Goal: Transaction & Acquisition: Download file/media

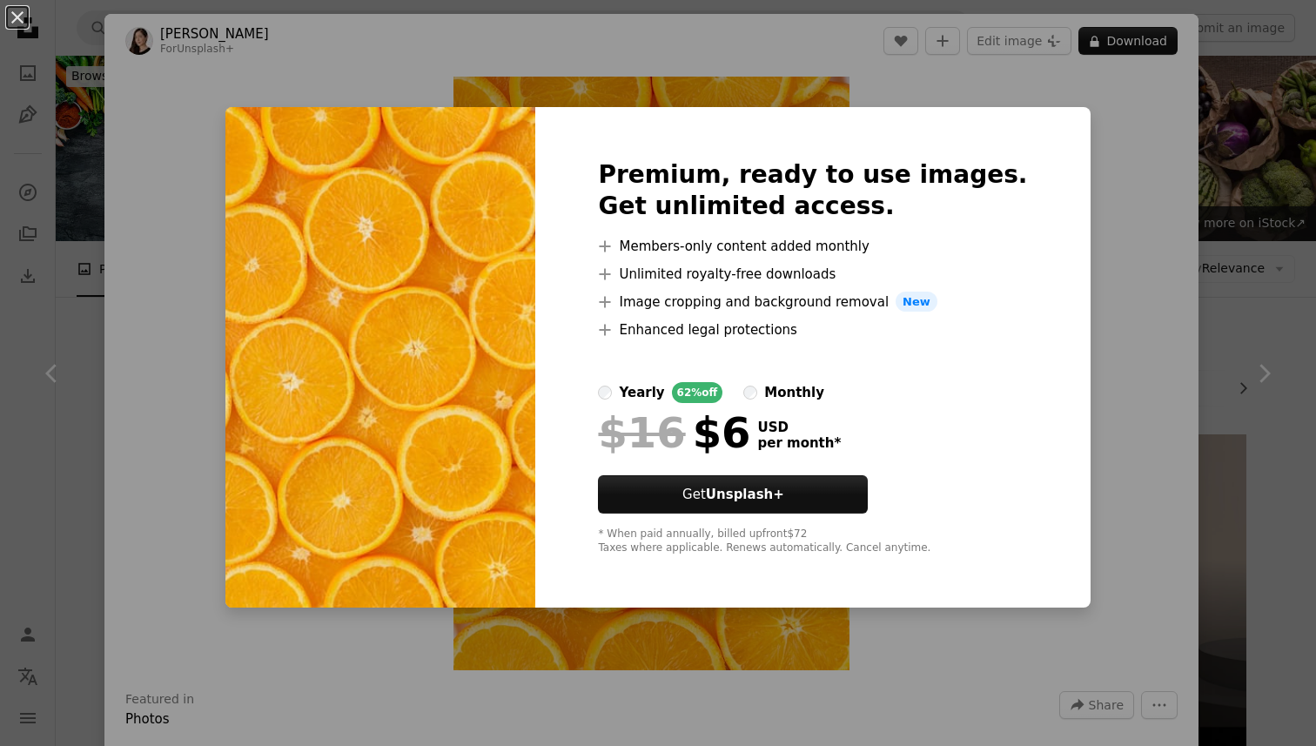
scroll to position [653, 0]
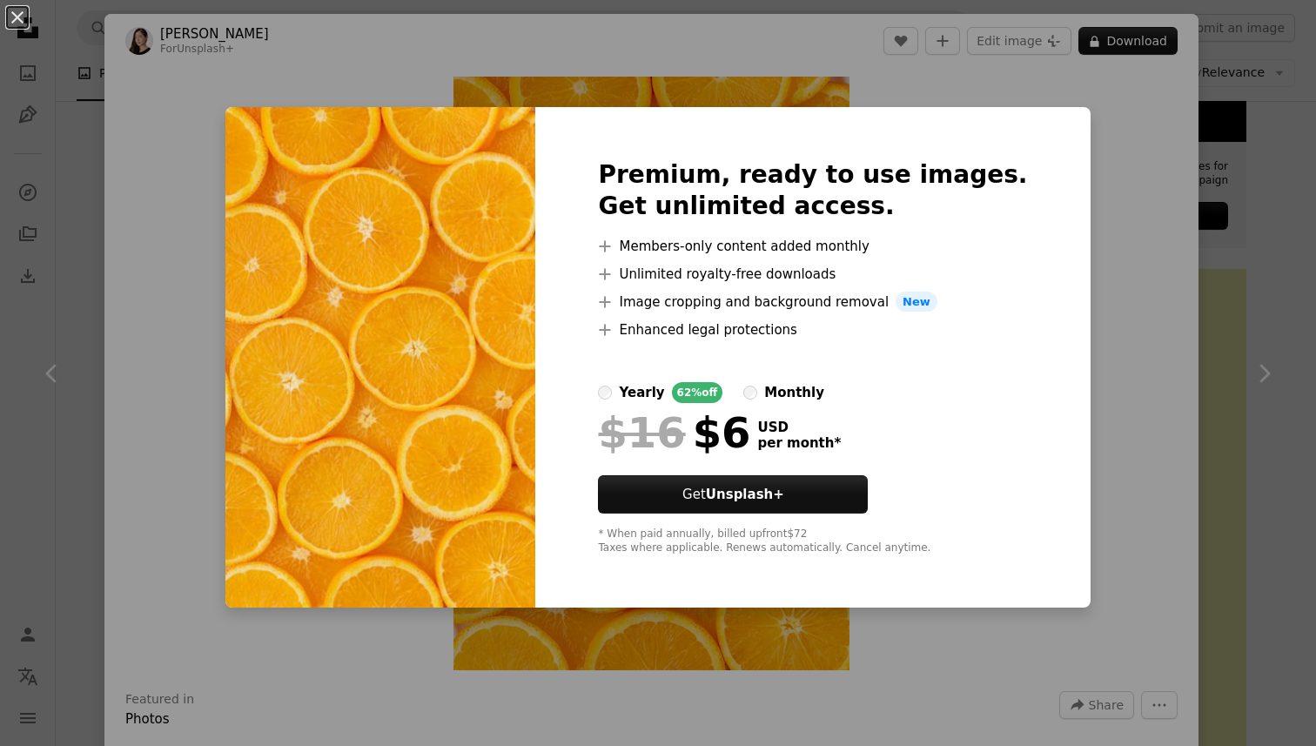
click at [1249, 208] on div "An X shape Premium, ready to use images. Get unlimited access. A plus sign Memb…" at bounding box center [658, 373] width 1316 height 746
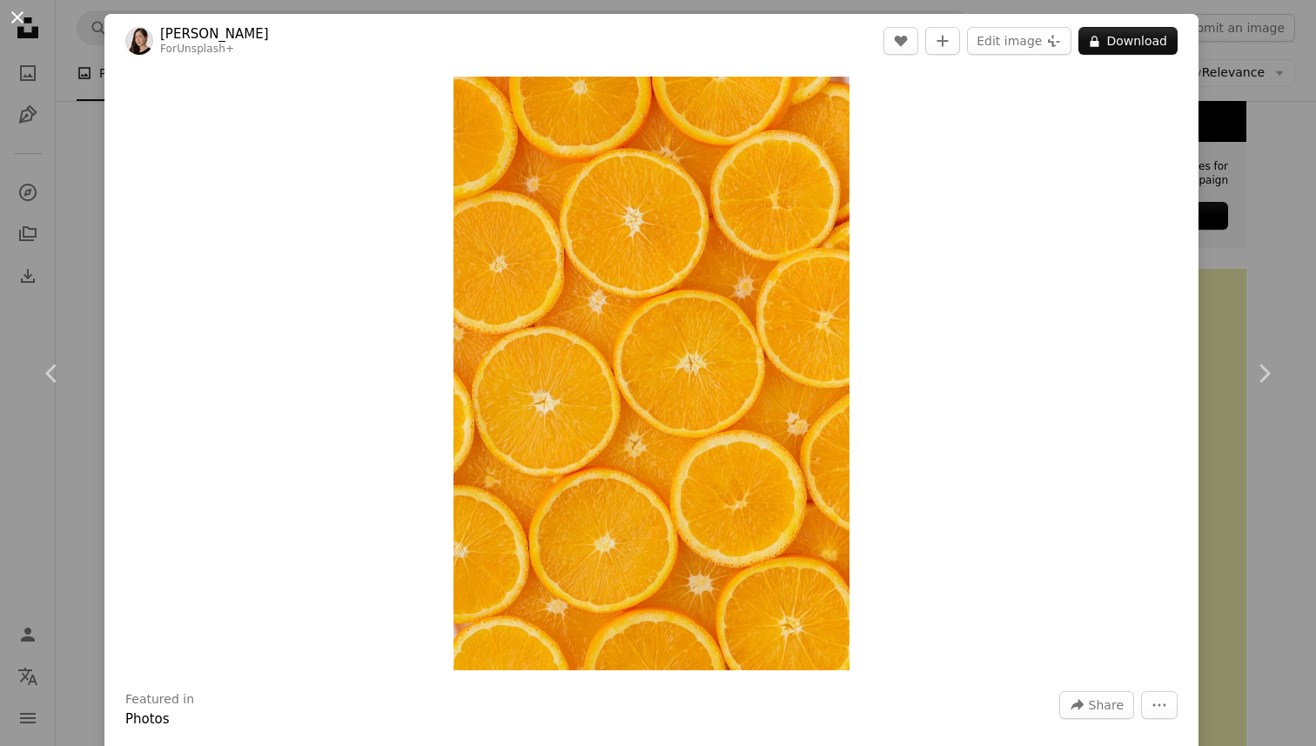
click at [19, 23] on button "An X shape" at bounding box center [17, 17] width 21 height 21
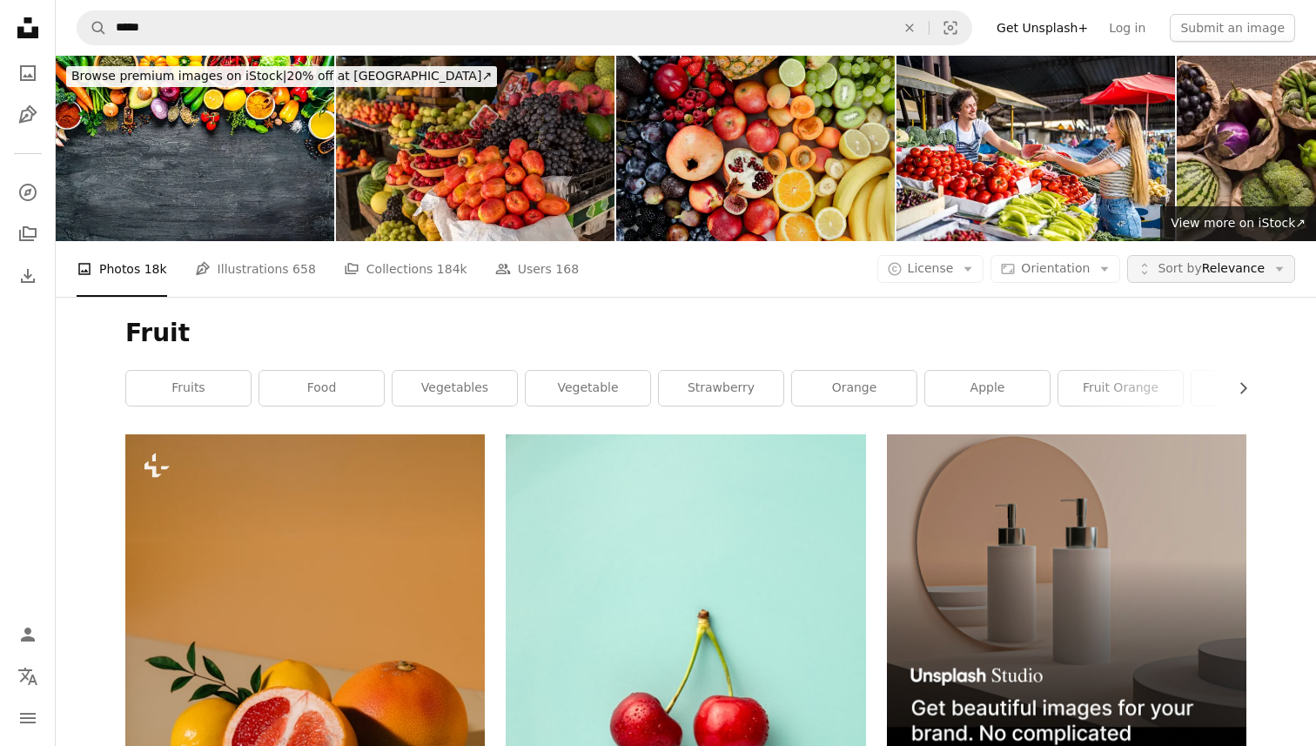
click at [1260, 260] on span "Sort by Relevance" at bounding box center [1210, 268] width 107 height 17
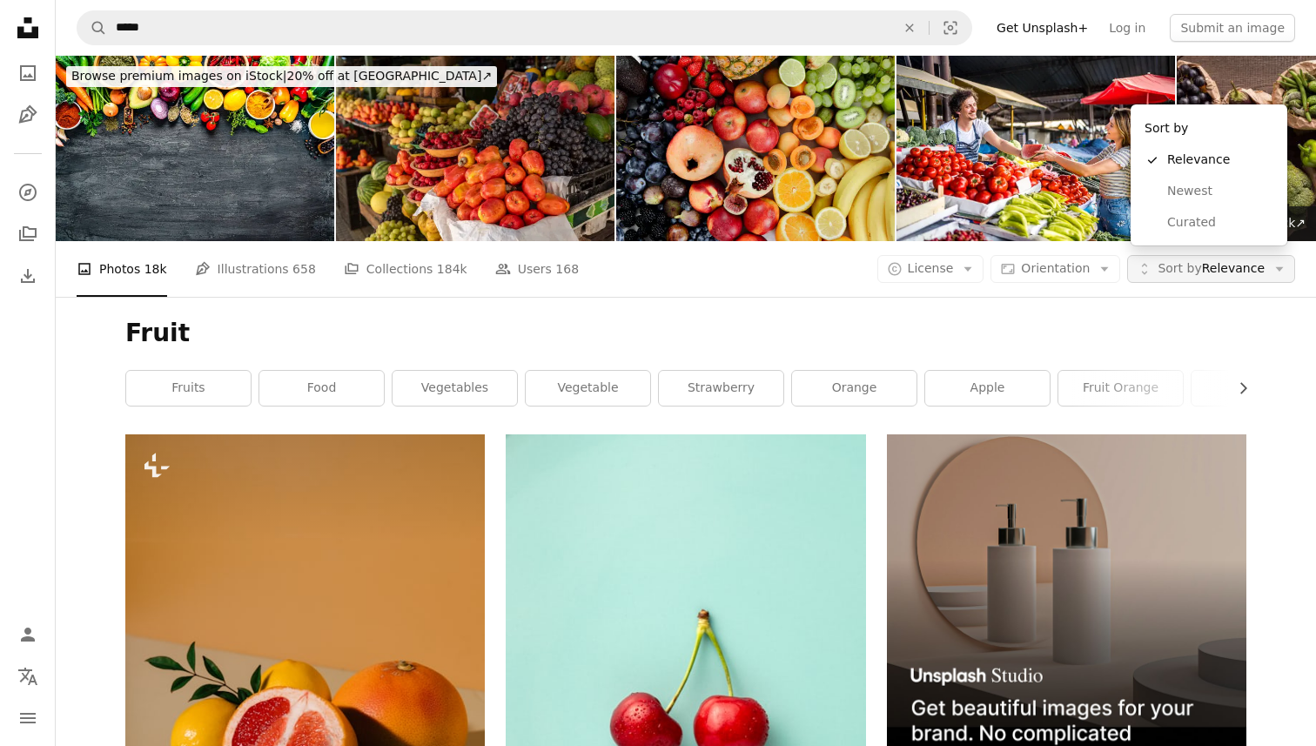
click at [1260, 260] on span "Sort by Relevance" at bounding box center [1210, 268] width 107 height 17
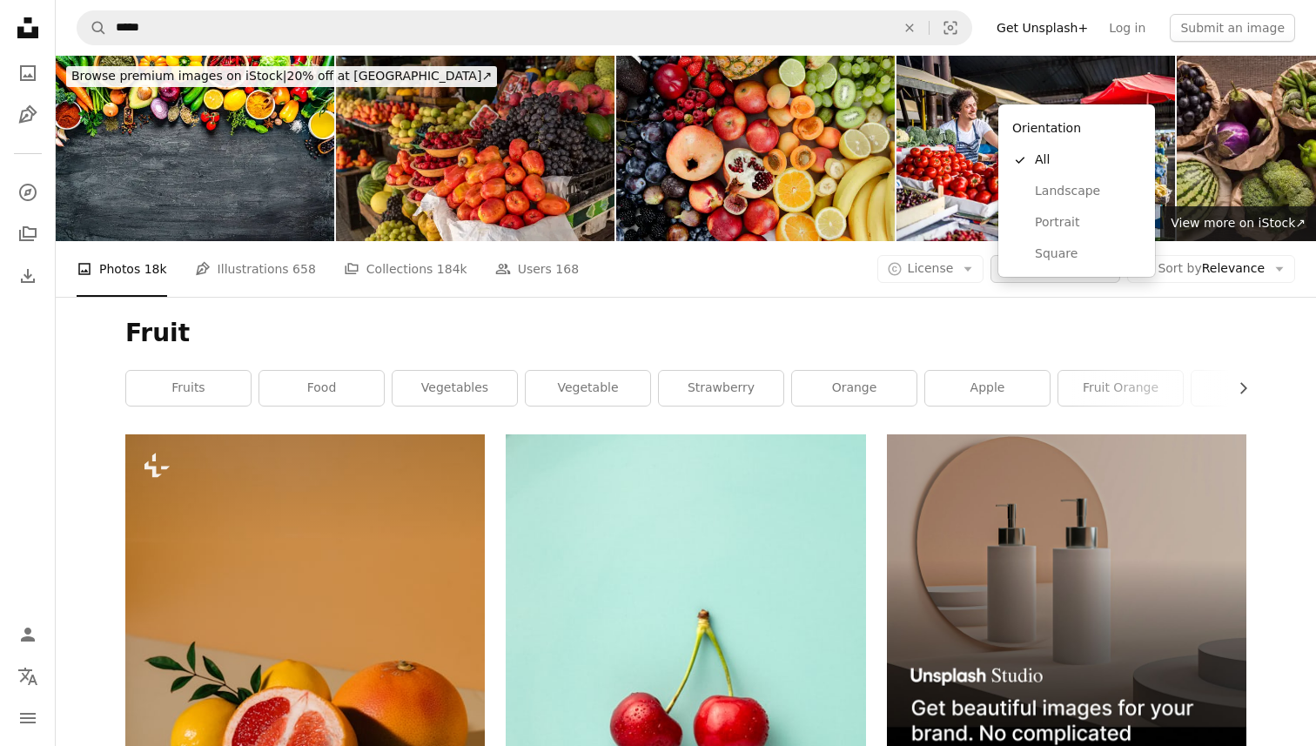
click at [1059, 261] on span "Orientation" at bounding box center [1055, 268] width 69 height 14
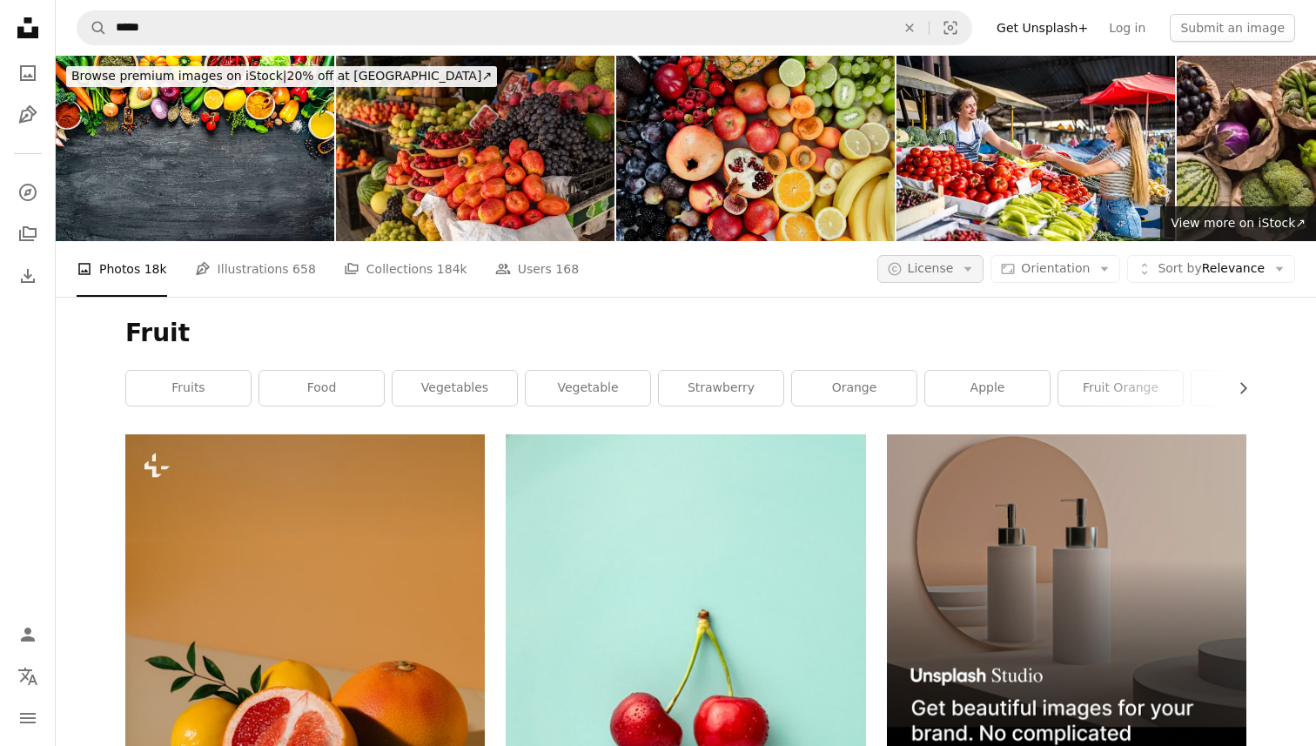
click at [947, 255] on button "A copyright icon © License Arrow down" at bounding box center [930, 269] width 107 height 28
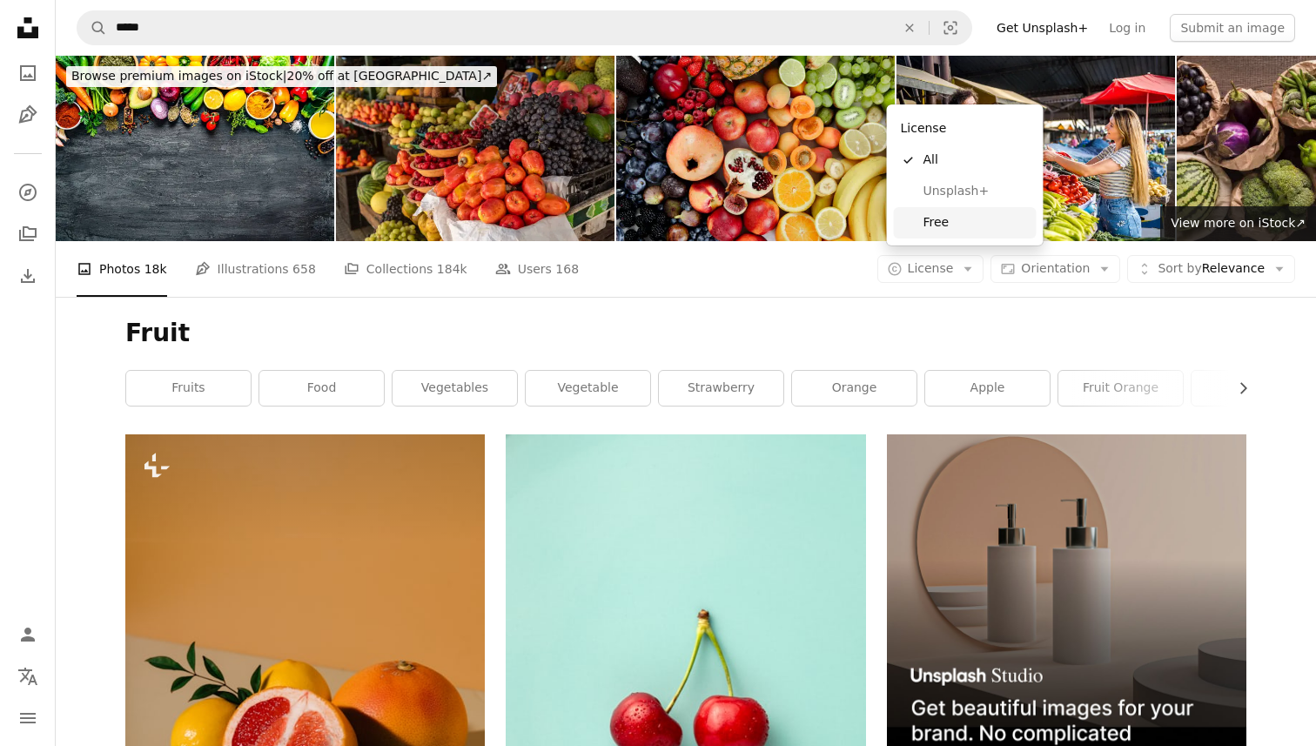
click at [958, 219] on span "Free" at bounding box center [976, 222] width 106 height 17
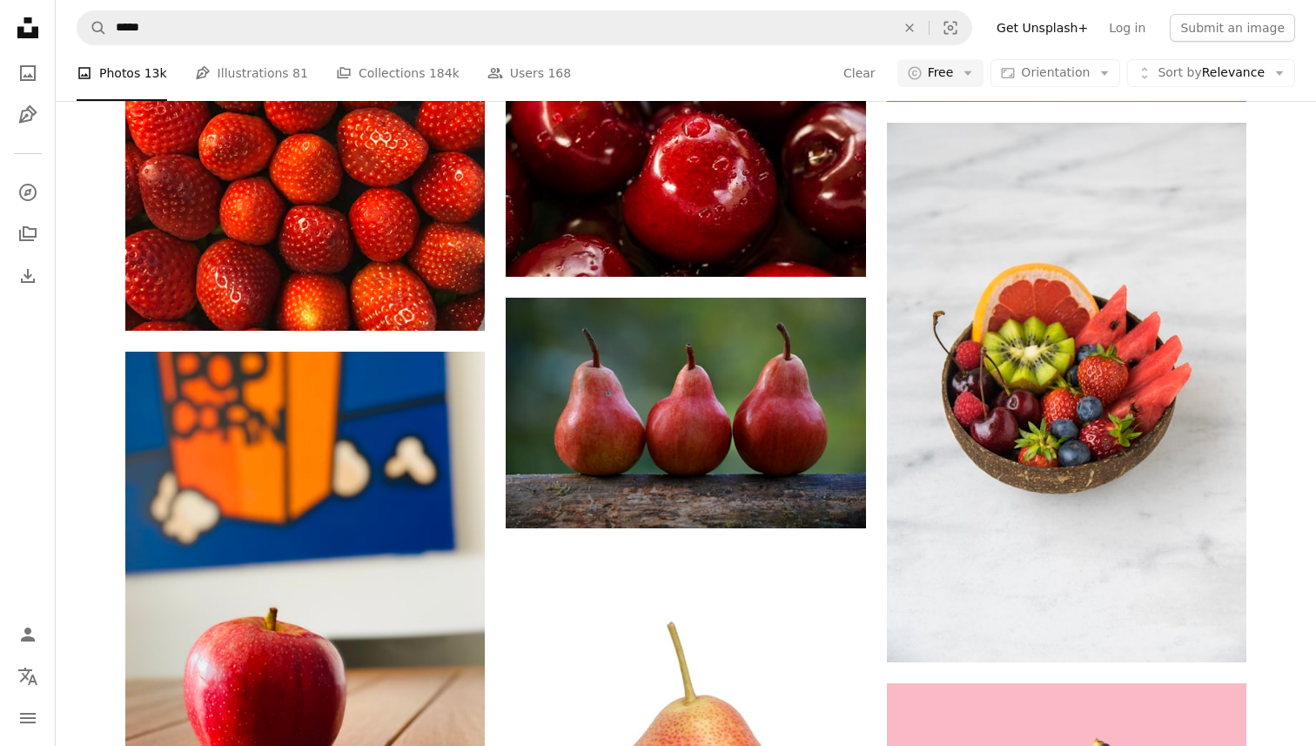
scroll to position [2181, 0]
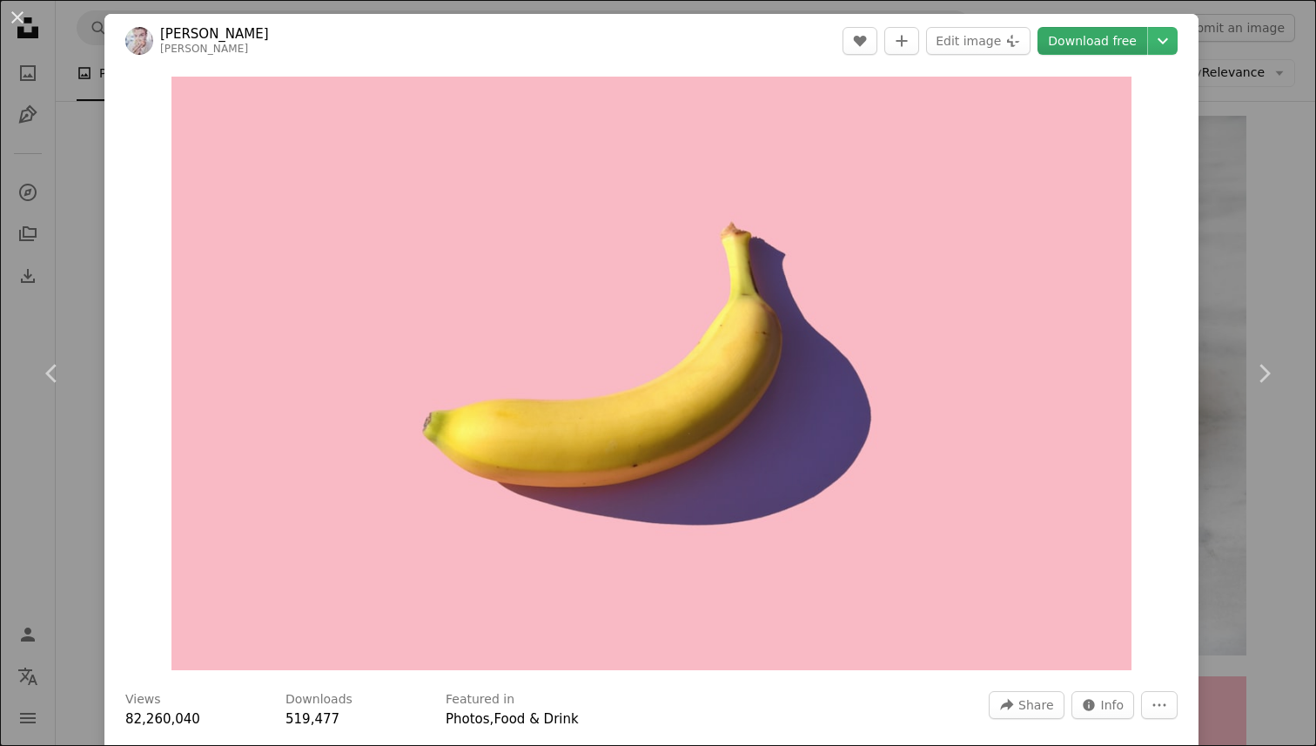
click at [1125, 45] on link "Download free" at bounding box center [1092, 41] width 110 height 28
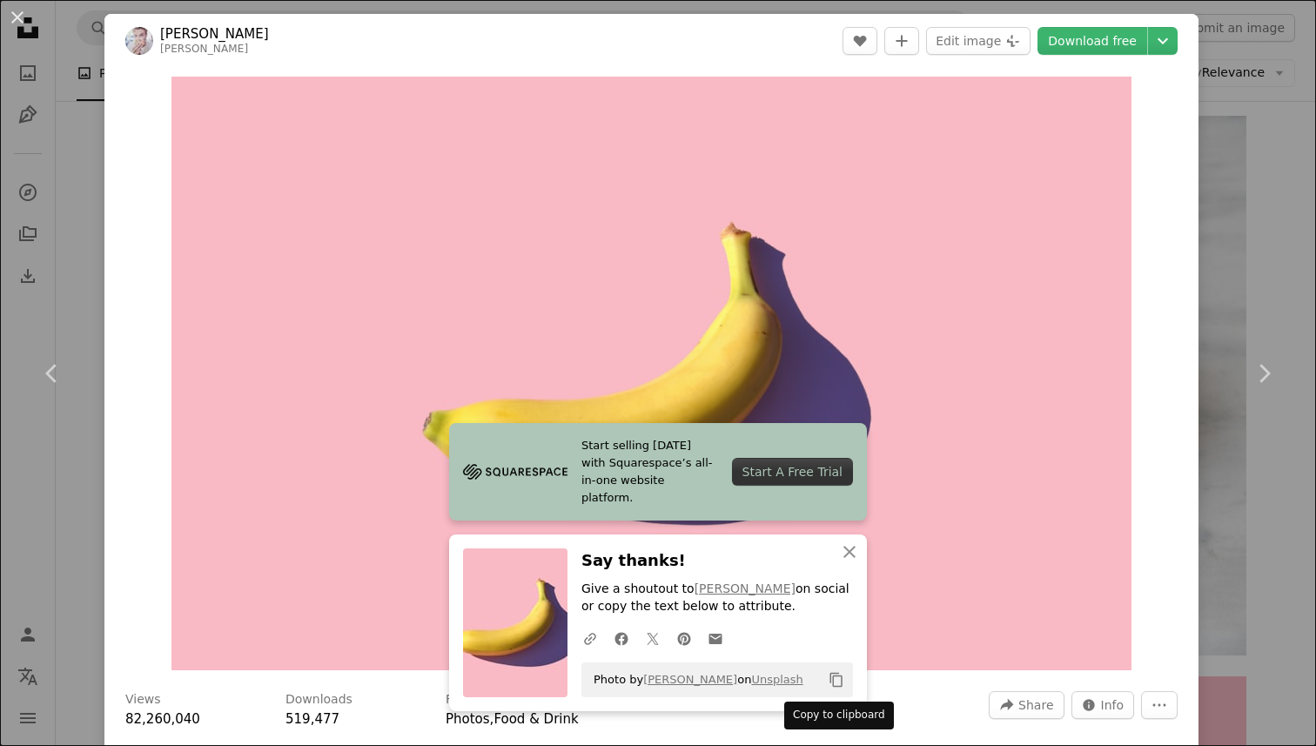
click at [840, 672] on icon "Copy content" at bounding box center [836, 680] width 16 height 16
